Goal: Transaction & Acquisition: Purchase product/service

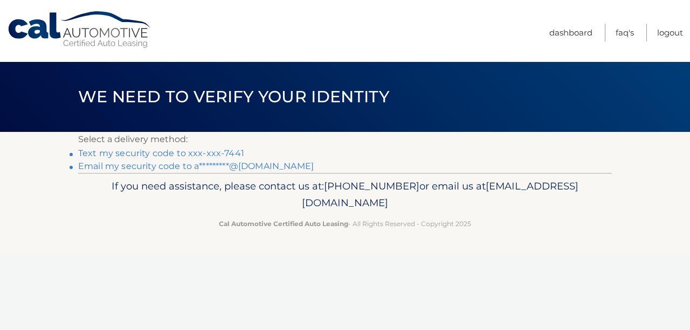
click at [220, 154] on link "Text my security code to xxx-xxx-7441" at bounding box center [161, 153] width 166 height 10
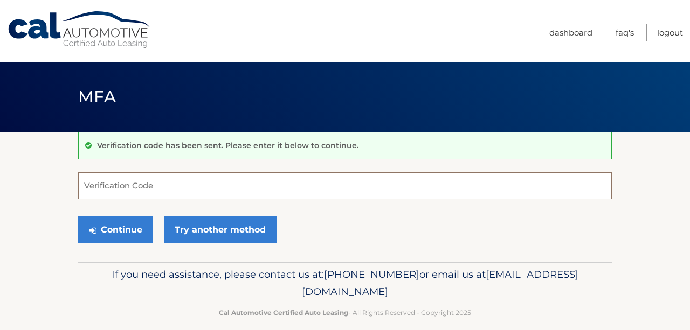
click at [174, 192] on input "Verification Code" at bounding box center [344, 185] width 533 height 27
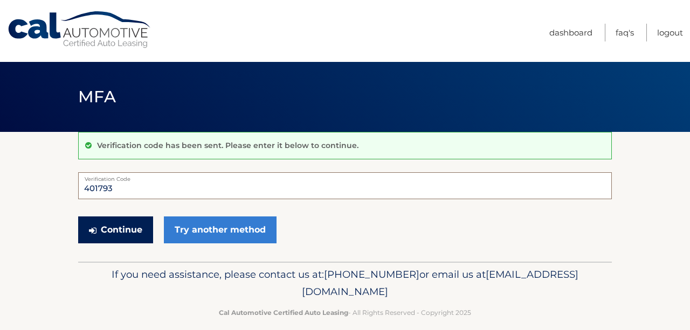
type input "401793"
click at [114, 225] on button "Continue" at bounding box center [115, 230] width 75 height 27
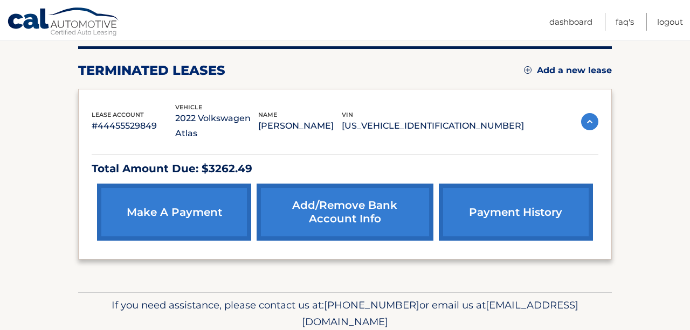
scroll to position [135, 0]
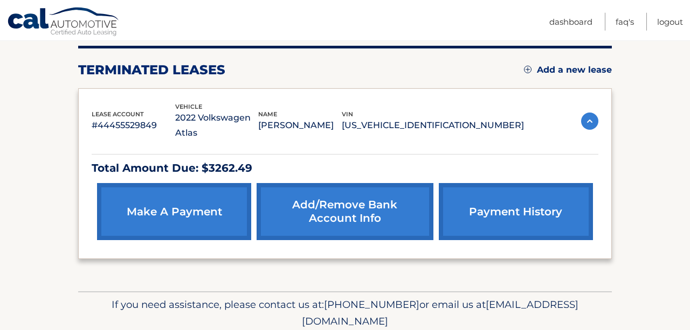
click at [595, 114] on img at bounding box center [589, 121] width 17 height 17
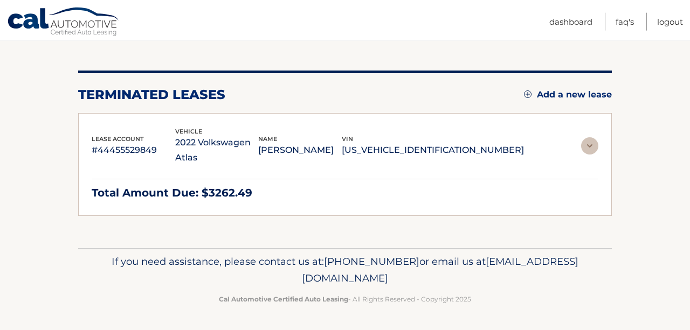
scroll to position [57, 0]
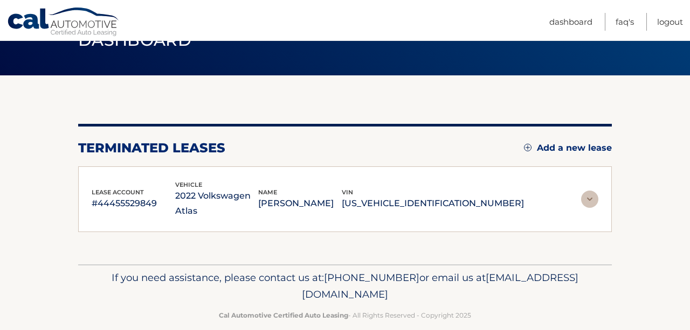
click at [589, 195] on img at bounding box center [589, 199] width 17 height 17
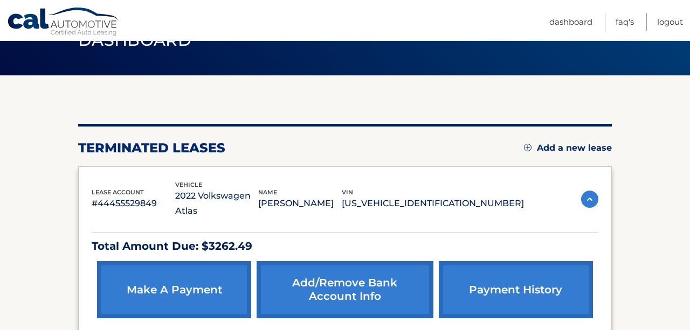
click at [340, 196] on p "MINATI SHAH" at bounding box center [300, 203] width 84 height 15
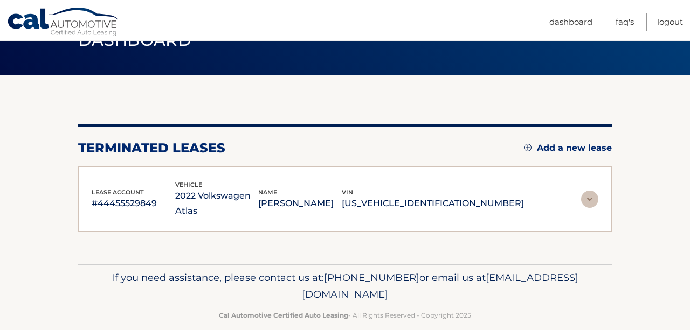
click at [594, 191] on img at bounding box center [589, 199] width 17 height 17
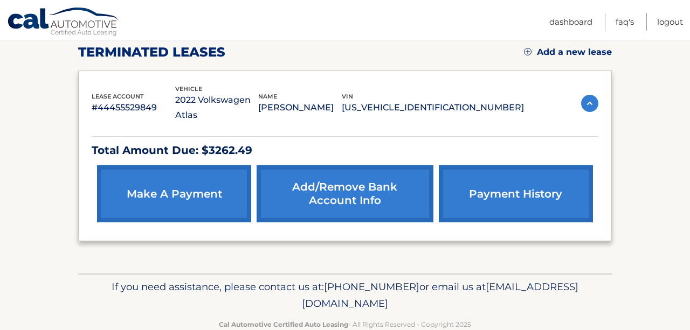
scroll to position [162, 0]
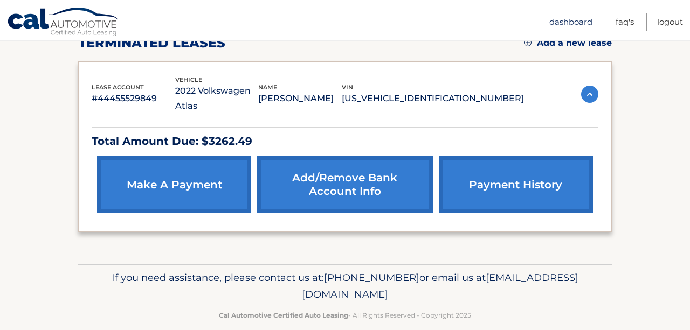
click at [565, 24] on link "Dashboard" at bounding box center [570, 22] width 43 height 18
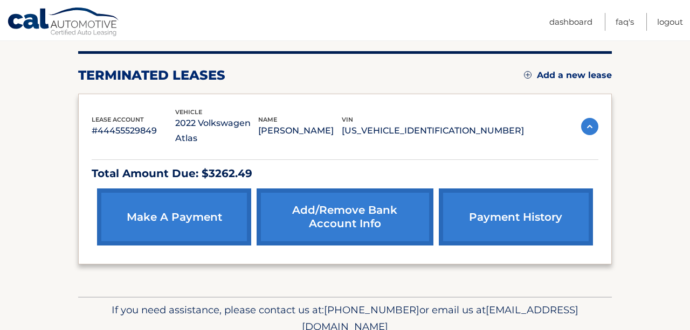
scroll to position [162, 0]
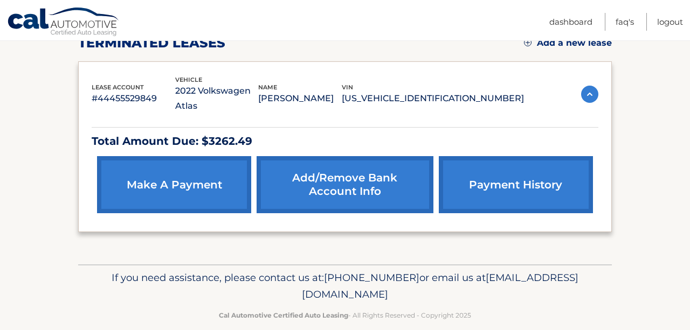
click at [187, 166] on link "make a payment" at bounding box center [174, 184] width 154 height 57
click at [238, 91] on p "2022 Volkswagen Atlas" at bounding box center [217, 99] width 84 height 30
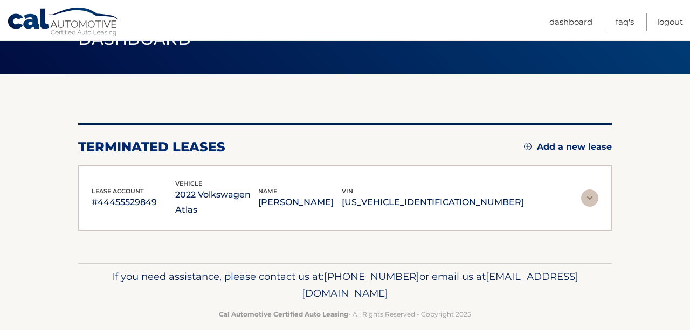
scroll to position [57, 0]
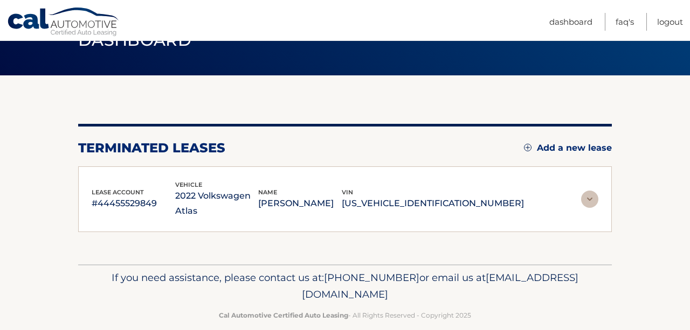
click at [240, 183] on div "vehicle 2022 Volkswagen Atlas" at bounding box center [217, 199] width 84 height 39
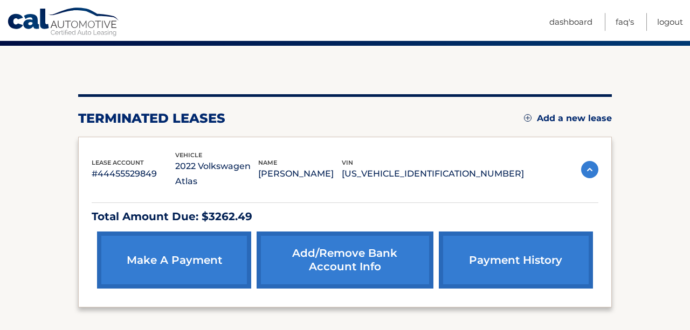
scroll to position [86, 0]
click at [580, 22] on link "Dashboard" at bounding box center [570, 22] width 43 height 18
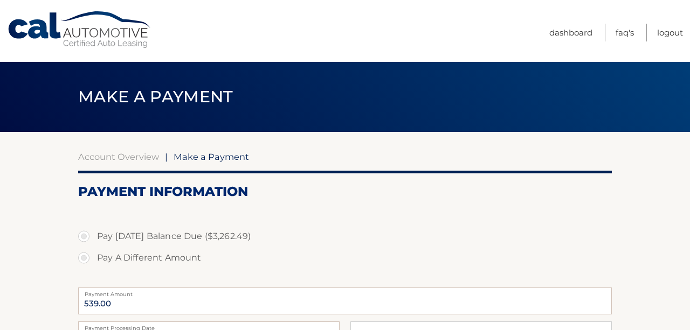
select select "OTcyNzU0N2MtNzRlMS00ZjI3LWE3ZTYtZGU5ZTgxODdmZmZl"
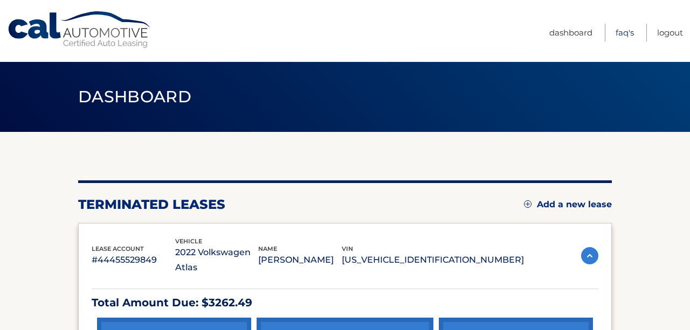
click at [624, 38] on link "FAQ's" at bounding box center [624, 33] width 18 height 18
